Goal: Entertainment & Leisure: Consume media (video, audio)

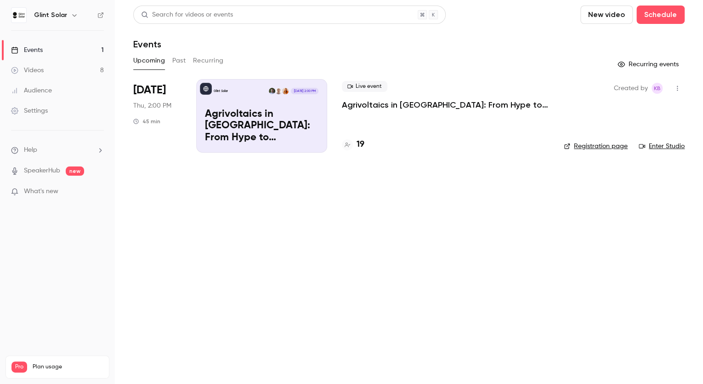
click at [175, 63] on button "Past" at bounding box center [178, 60] width 13 height 15
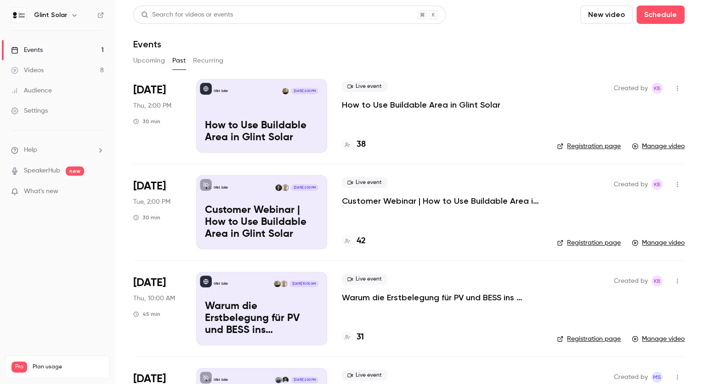
click at [416, 199] on p "Customer Webinar | How to Use Buildable Area in Glint Solar" at bounding box center [442, 200] width 200 height 11
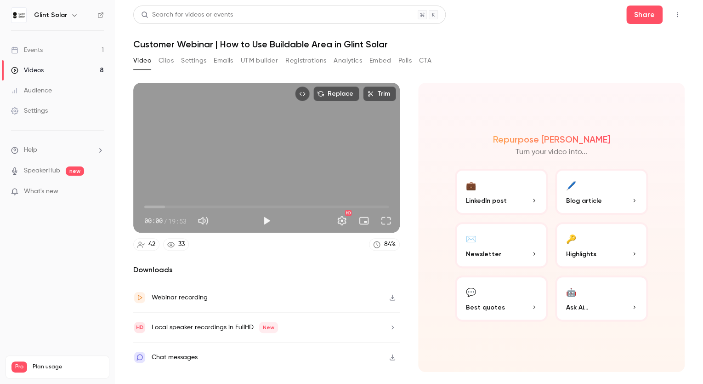
click at [392, 297] on icon "button" at bounding box center [393, 298] width 6 height 6
